Goal: Check status: Check status

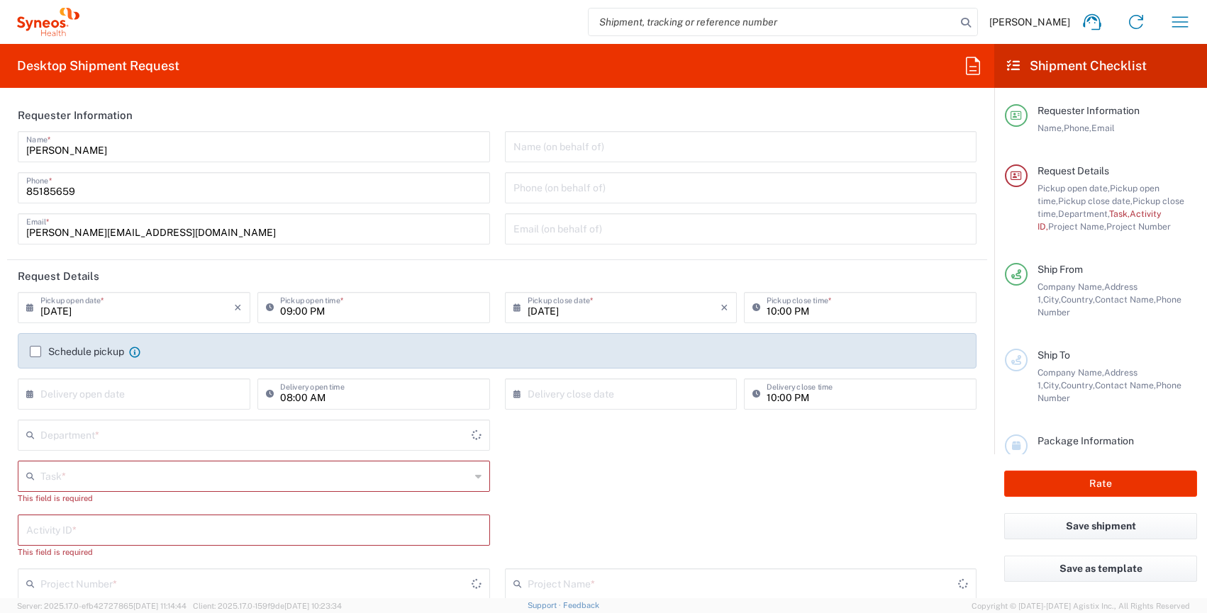
type input "4510"
type input "Syneos Health Singapore PteLtd"
type input "[GEOGRAPHIC_DATA]"
click at [1173, 26] on icon "button" at bounding box center [1180, 21] width 16 height 11
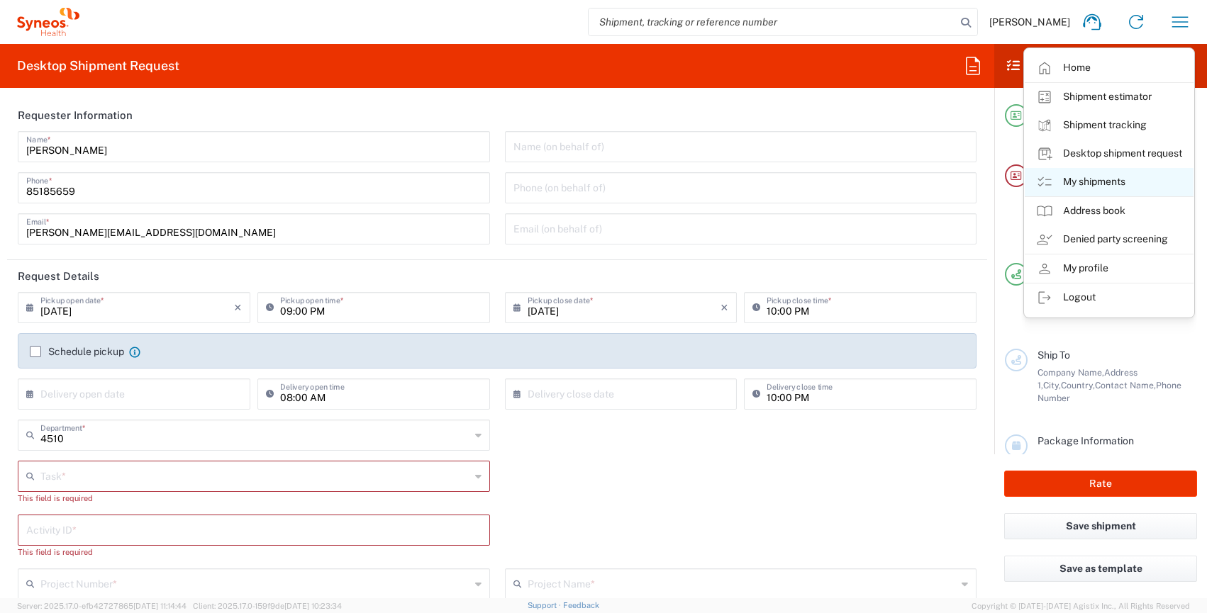
click at [1124, 178] on link "My shipments" at bounding box center [1109, 182] width 169 height 28
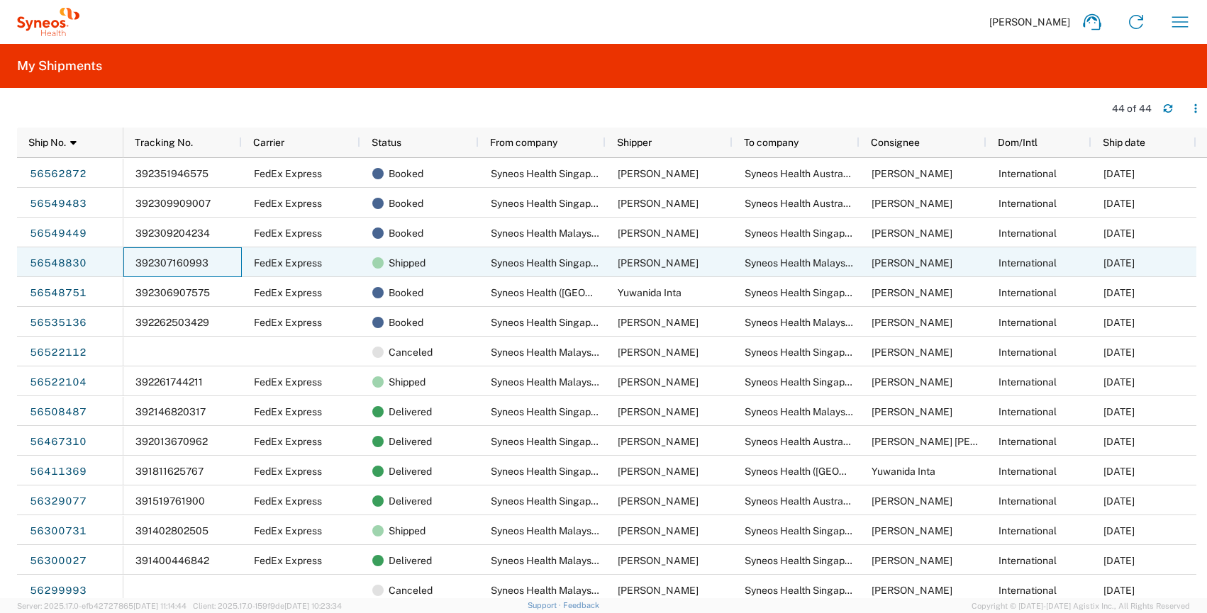
click at [231, 265] on div "392307160993" at bounding box center [182, 262] width 118 height 30
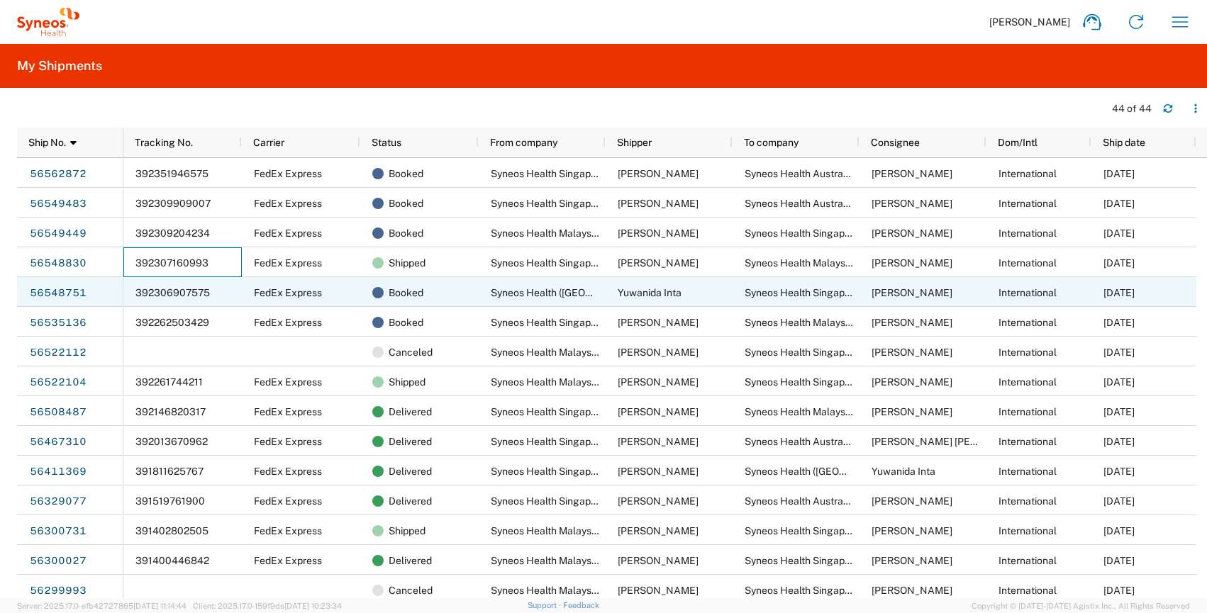
click at [225, 296] on div "392306907575" at bounding box center [182, 292] width 118 height 30
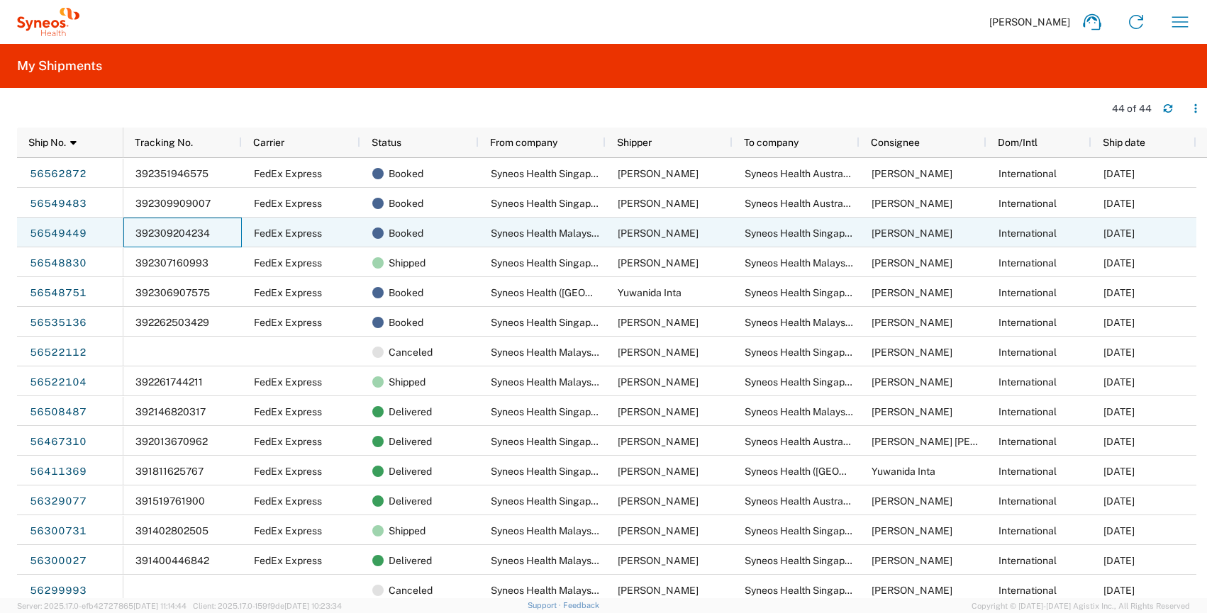
click at [228, 236] on div "392309204234" at bounding box center [182, 233] width 118 height 30
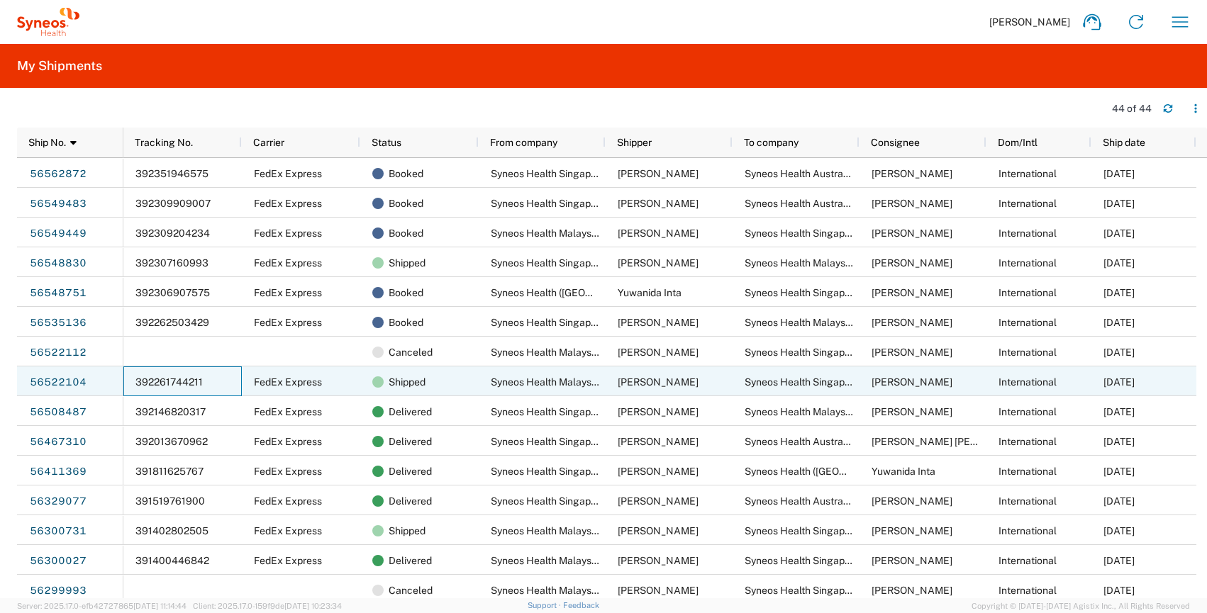
click at [226, 385] on div "392261744211" at bounding box center [182, 382] width 118 height 30
